Goal: Transaction & Acquisition: Obtain resource

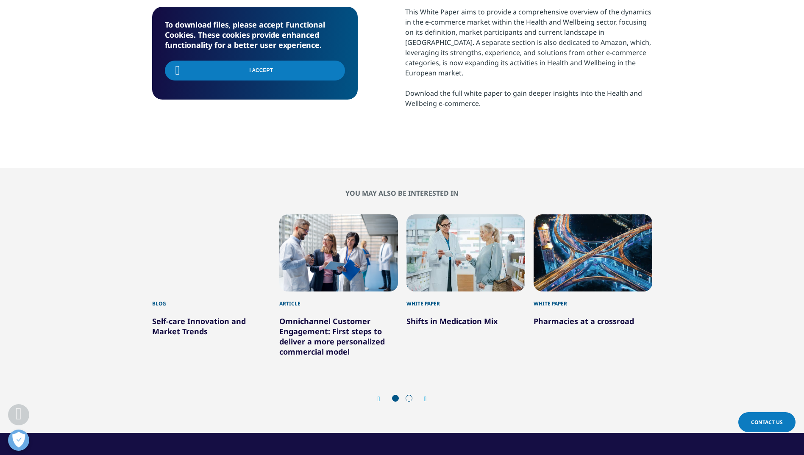
scroll to position [254, 0]
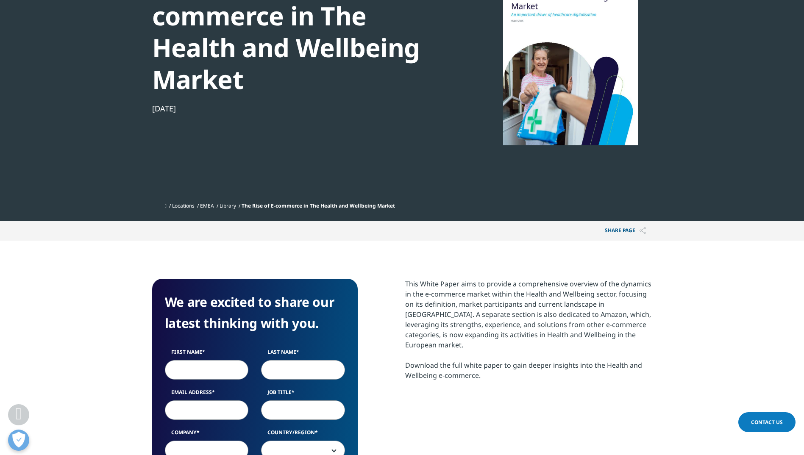
scroll to position [254, 0]
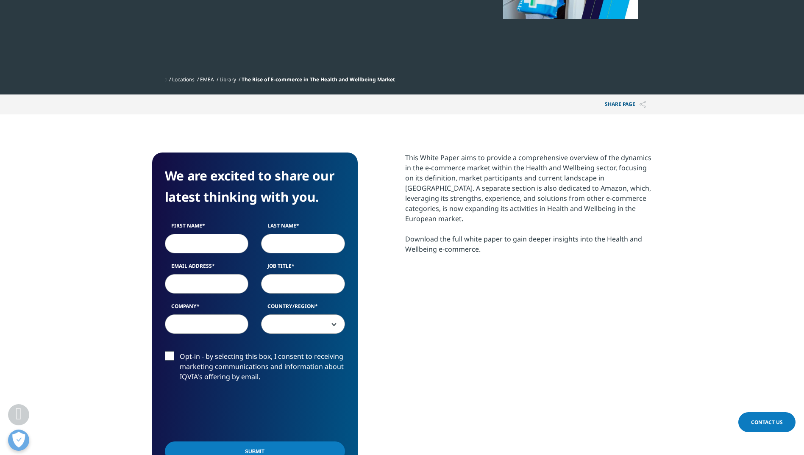
click at [191, 247] on input "First Name" at bounding box center [207, 243] width 84 height 19
type input "Halil"
type input "Yıldız"
type input "[EMAIL_ADDRESS][DOMAIN_NAME]"
type input "Eczacıbaşı"
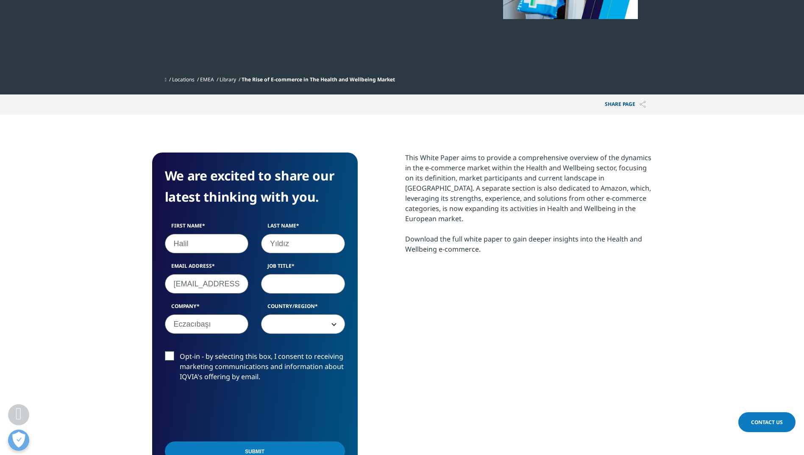
click at [448, 284] on div "This White Paper aims to provide a comprehensive overview of the dynamics in th…" at bounding box center [528, 317] width 247 height 328
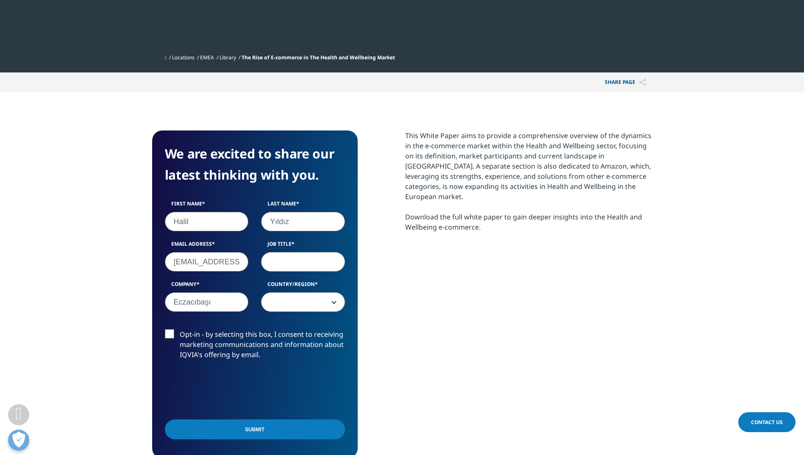
scroll to position [297, 0]
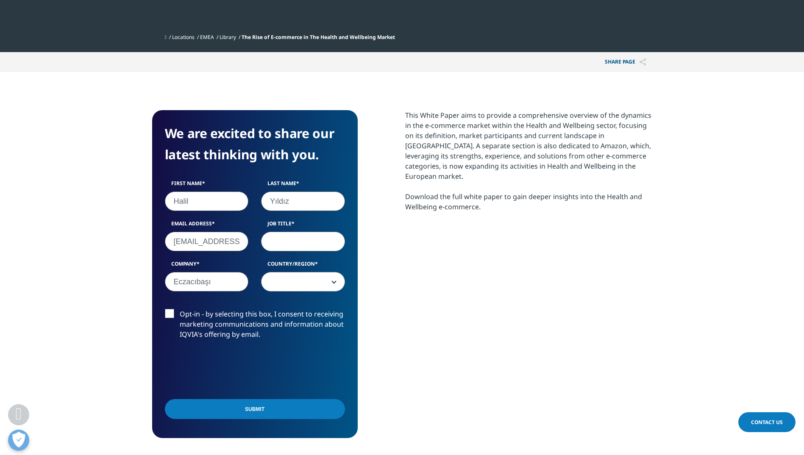
click at [310, 242] on input "Job Title" at bounding box center [303, 241] width 84 height 19
type input "Head of Strategy and Investments"
click at [309, 289] on span at bounding box center [302, 281] width 83 height 19
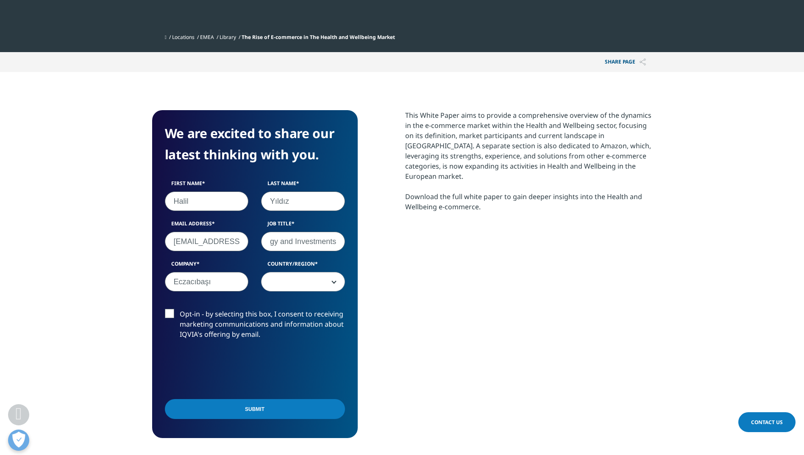
scroll to position [0, 0]
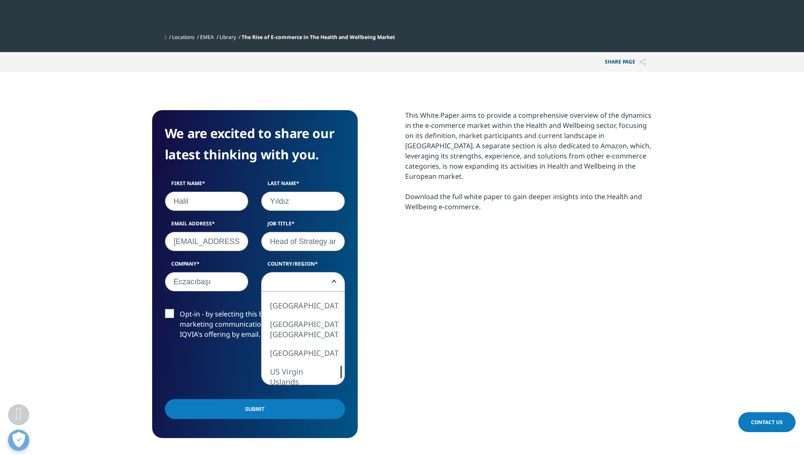
select select "Turkey"
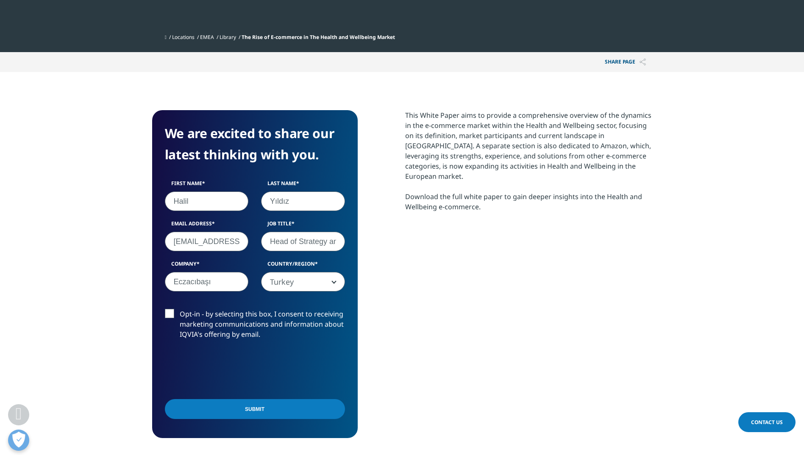
click at [278, 411] on input "Submit" at bounding box center [255, 409] width 180 height 20
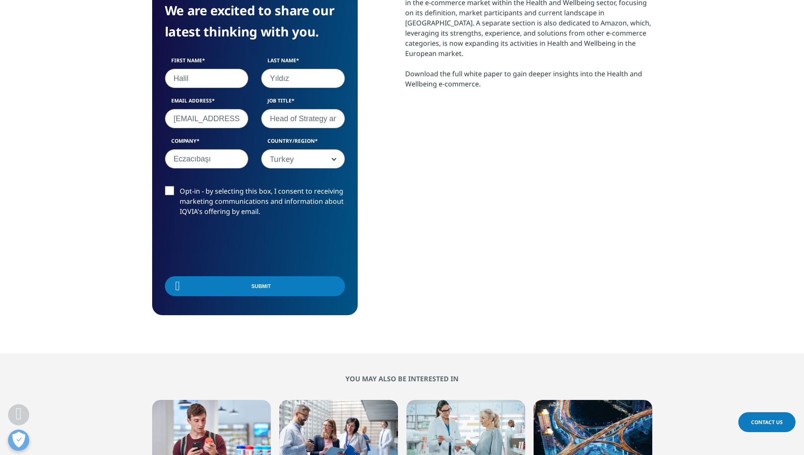
scroll to position [113, 500]
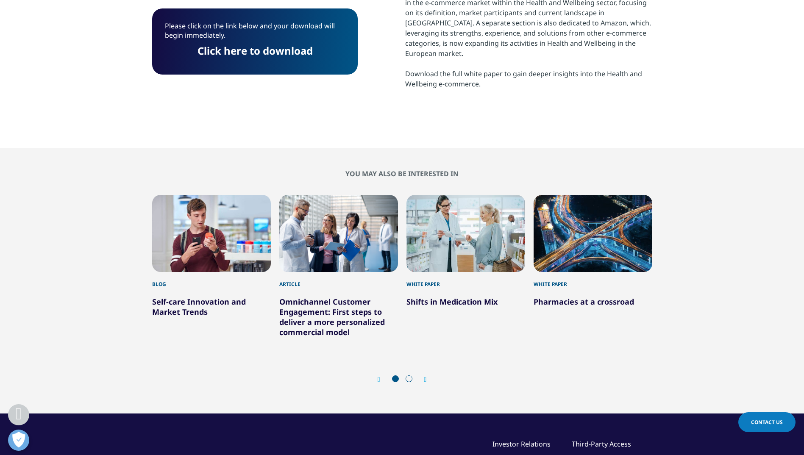
click at [285, 48] on link "Click here to download" at bounding box center [254, 51] width 115 height 14
